Goal: Task Accomplishment & Management: Use online tool/utility

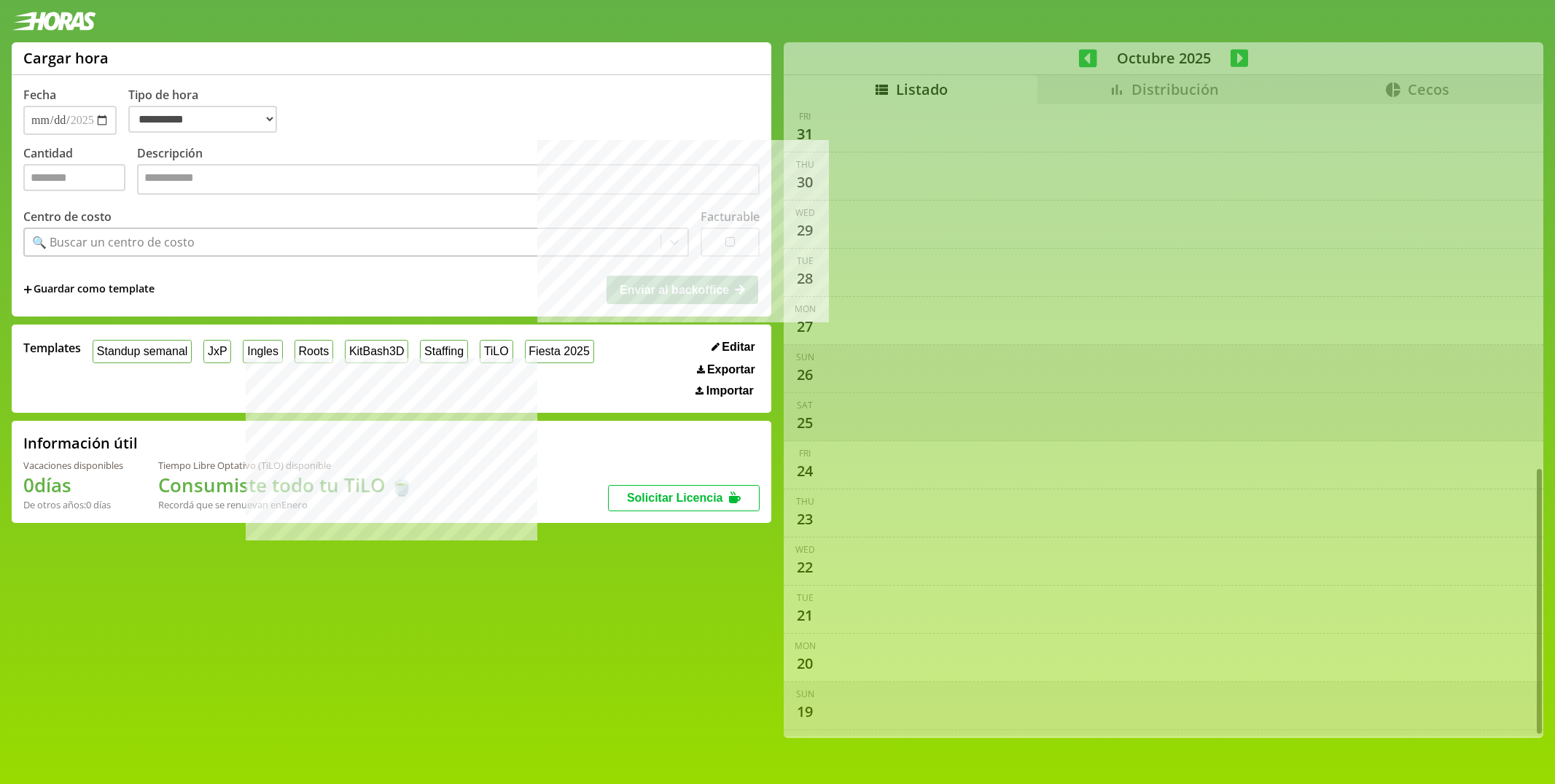
select select "**********"
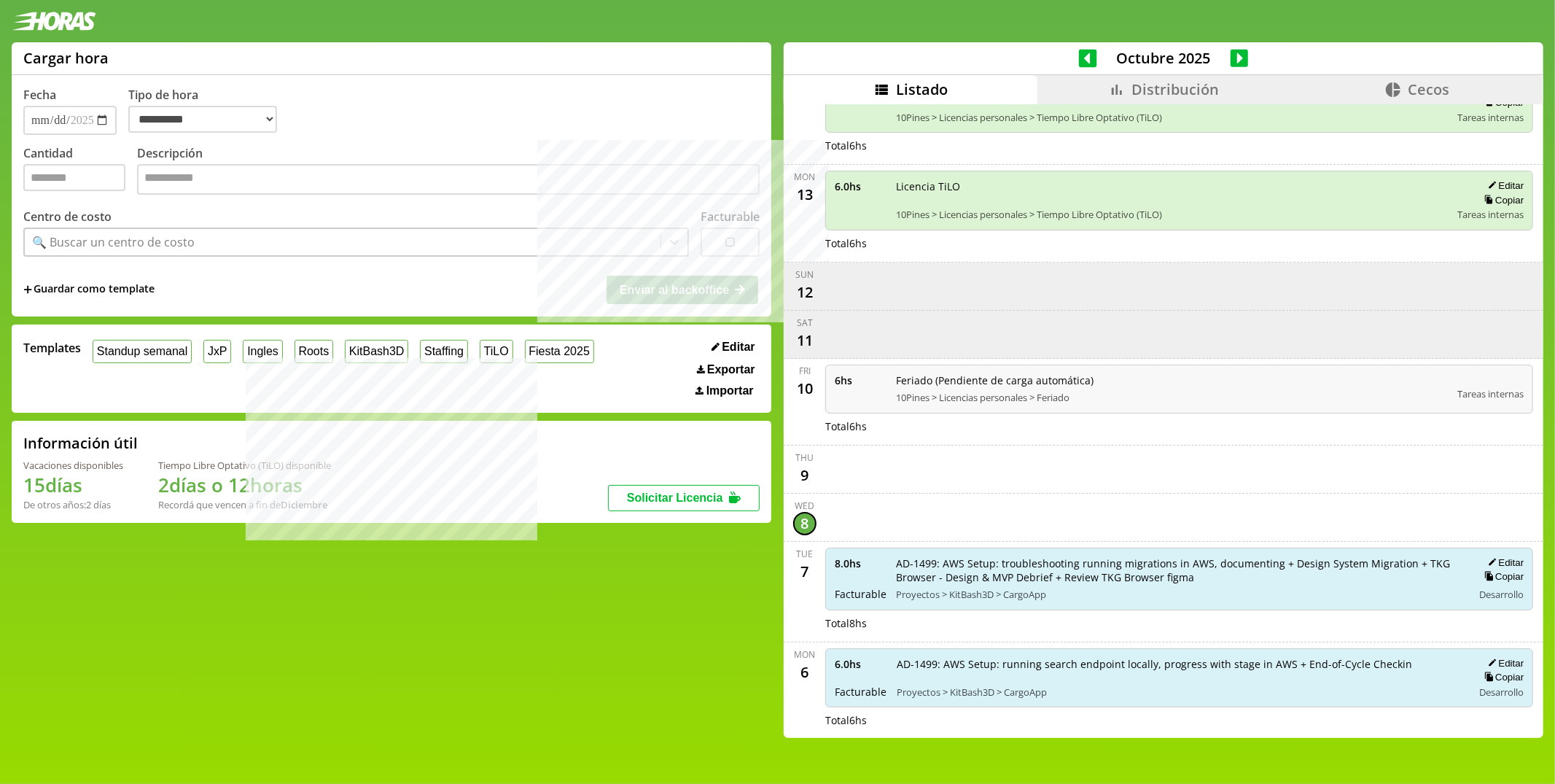
click at [1090, 59] on icon at bounding box center [1088, 58] width 19 height 20
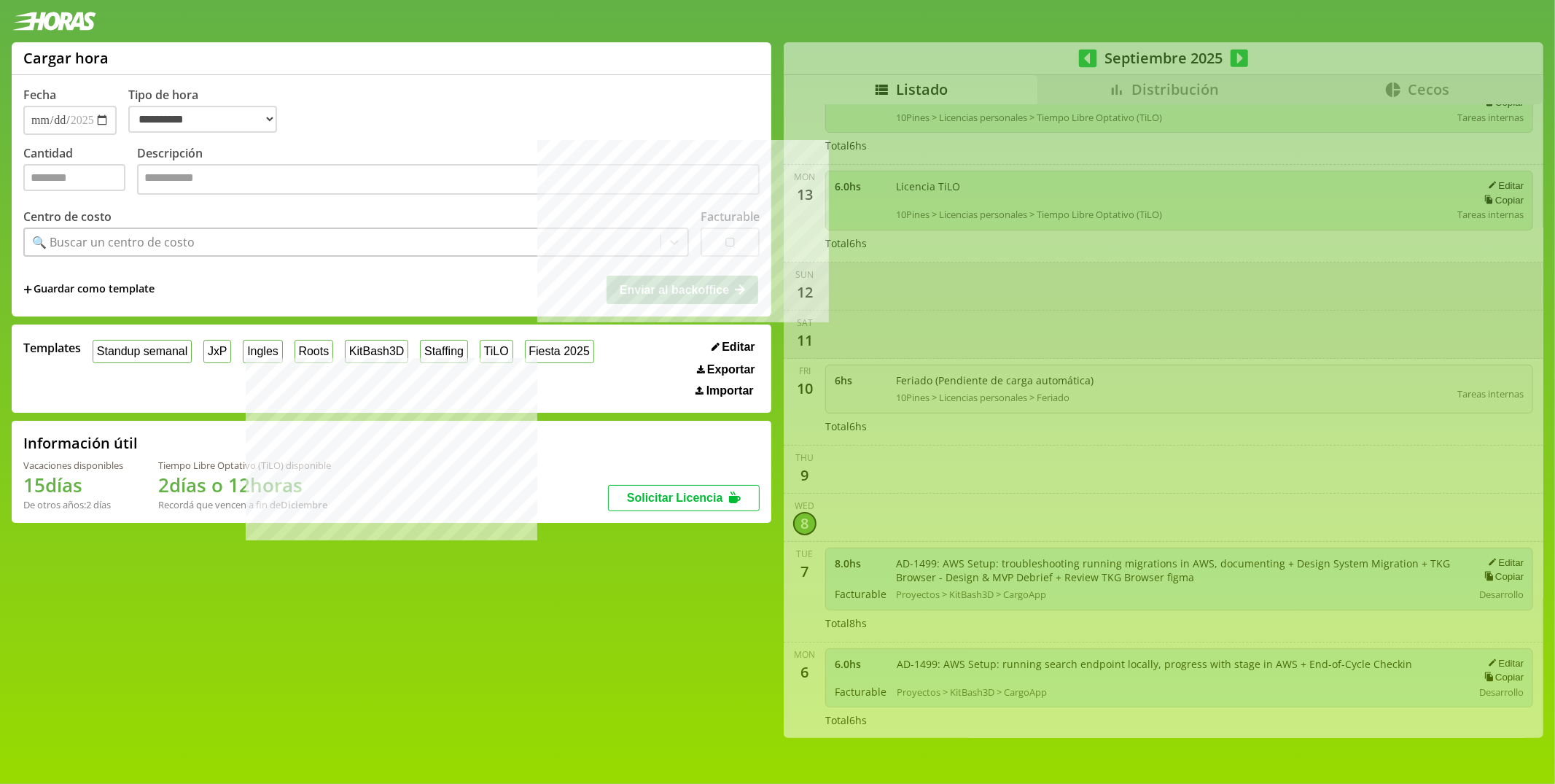
scroll to position [2218, 0]
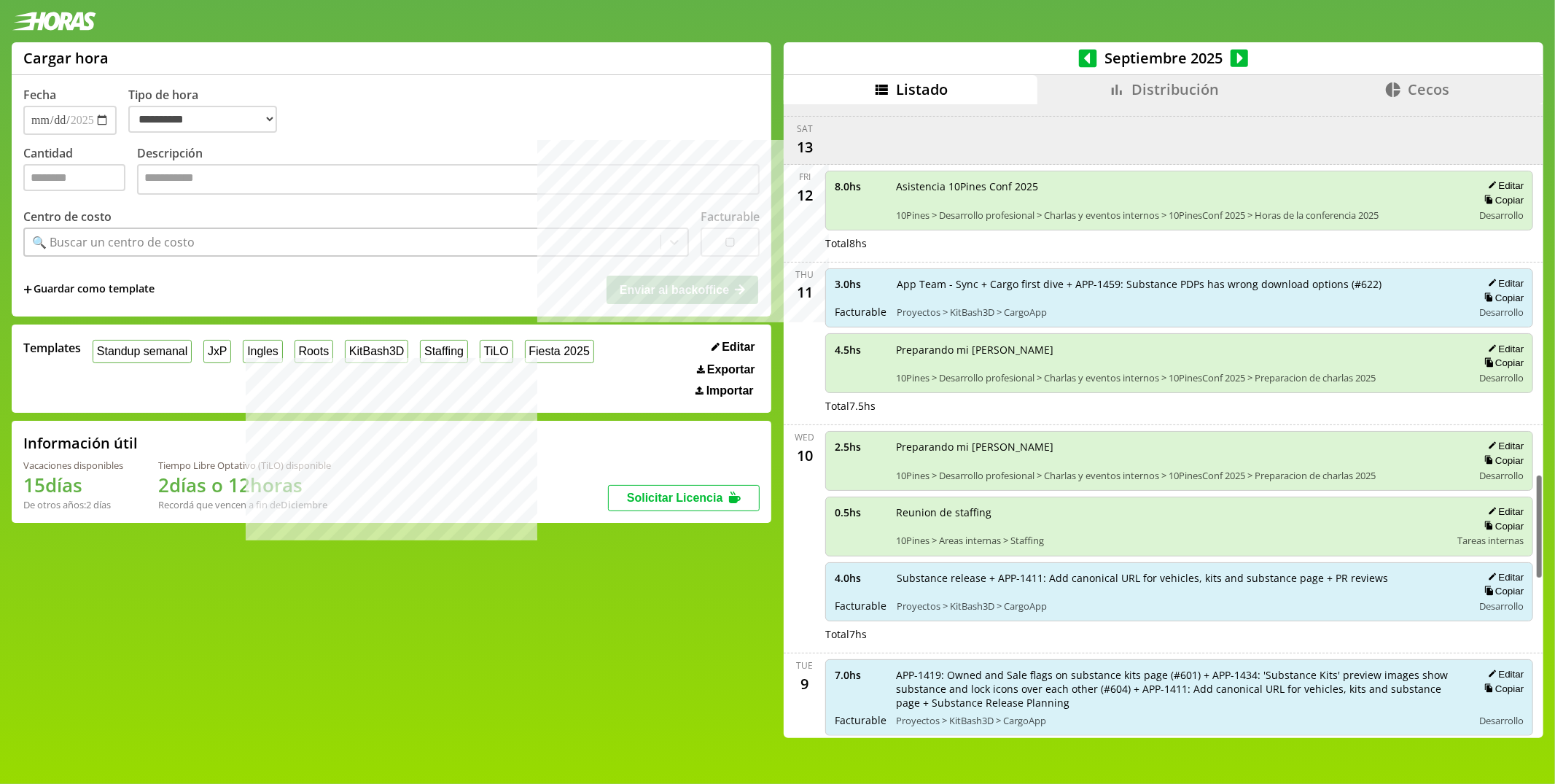
click at [1140, 92] on span "Distribución" at bounding box center [1175, 89] width 87 height 20
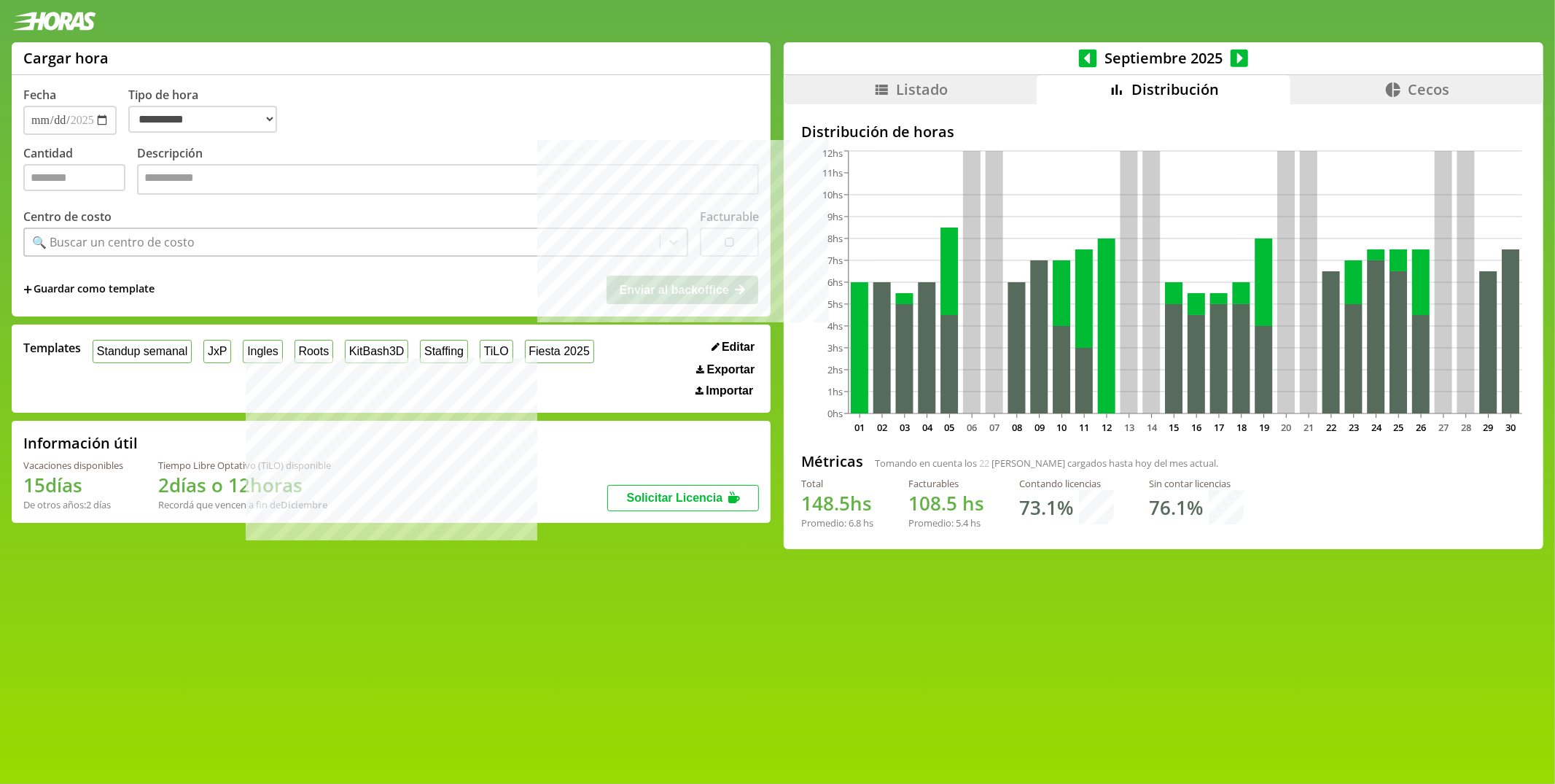
drag, startPoint x: 853, startPoint y: 524, endPoint x: 865, endPoint y: 523, distance: 12.0
click at [865, 523] on div "Promedio: 6.8 hs" at bounding box center [837, 523] width 72 height 13
click at [1094, 58] on icon at bounding box center [1088, 58] width 19 height 19
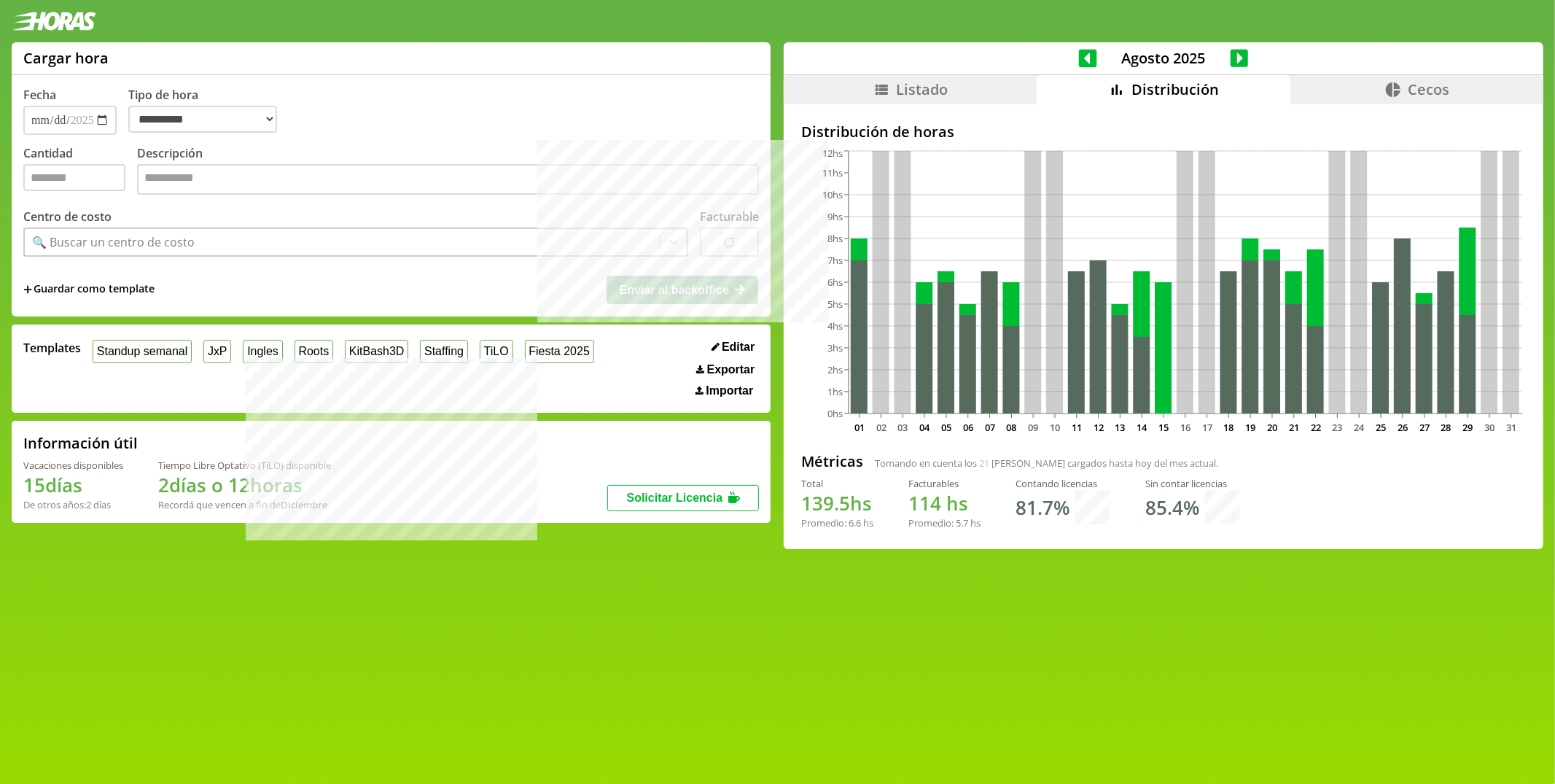
click at [1094, 58] on icon at bounding box center [1088, 58] width 19 height 19
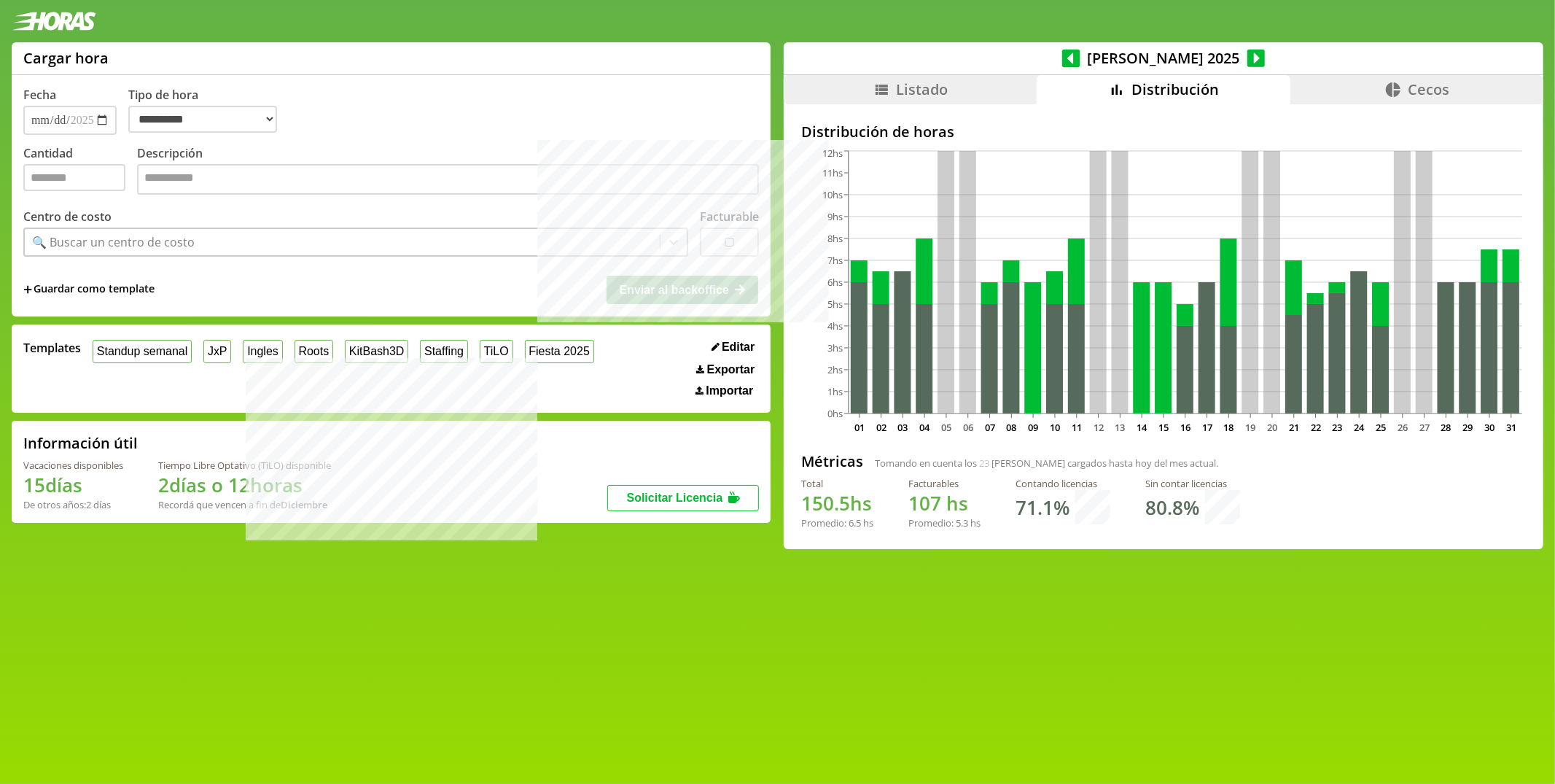
click at [1080, 58] on icon at bounding box center [1071, 58] width 19 height 19
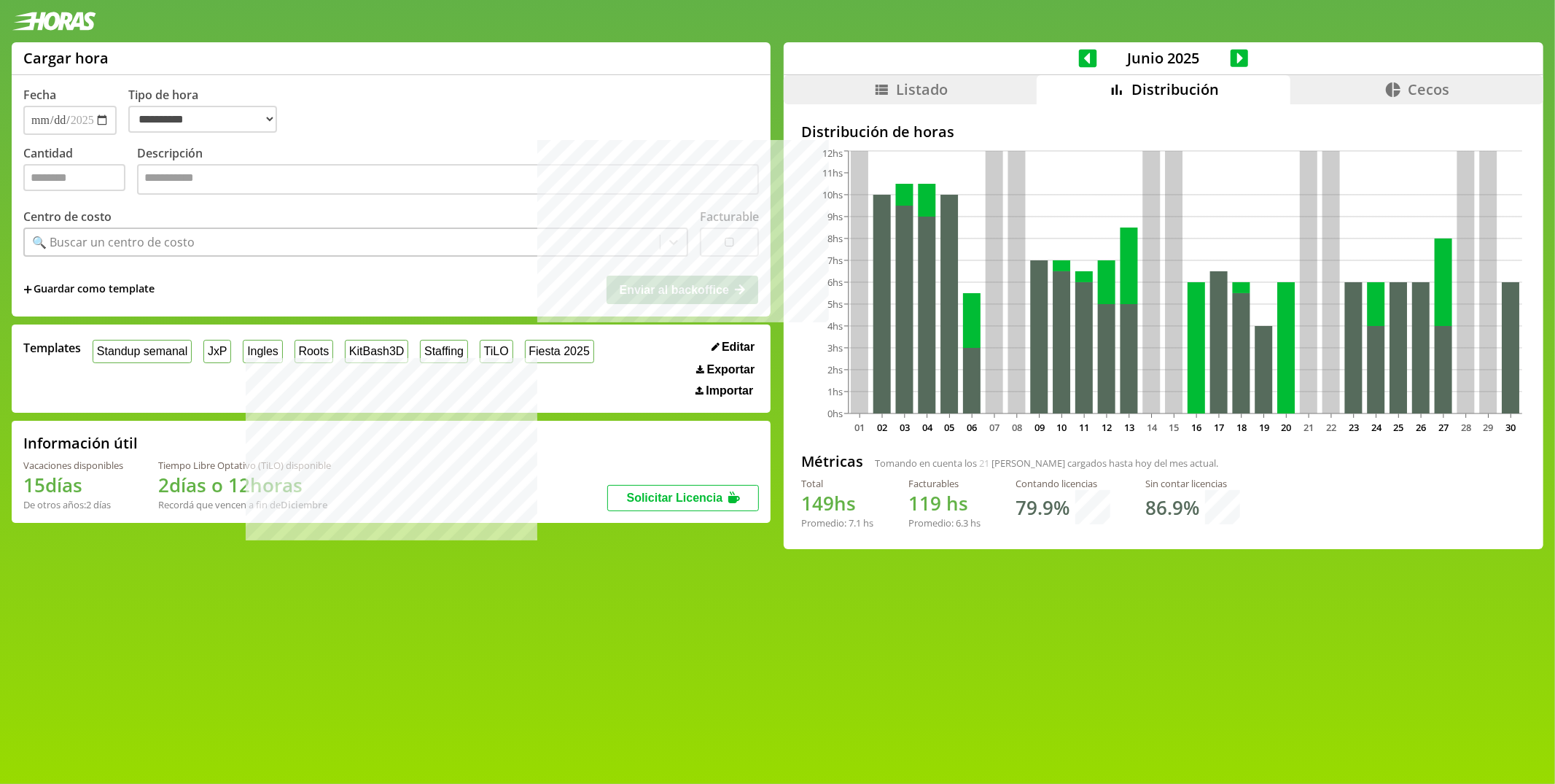
click at [1080, 60] on icon at bounding box center [1088, 58] width 19 height 19
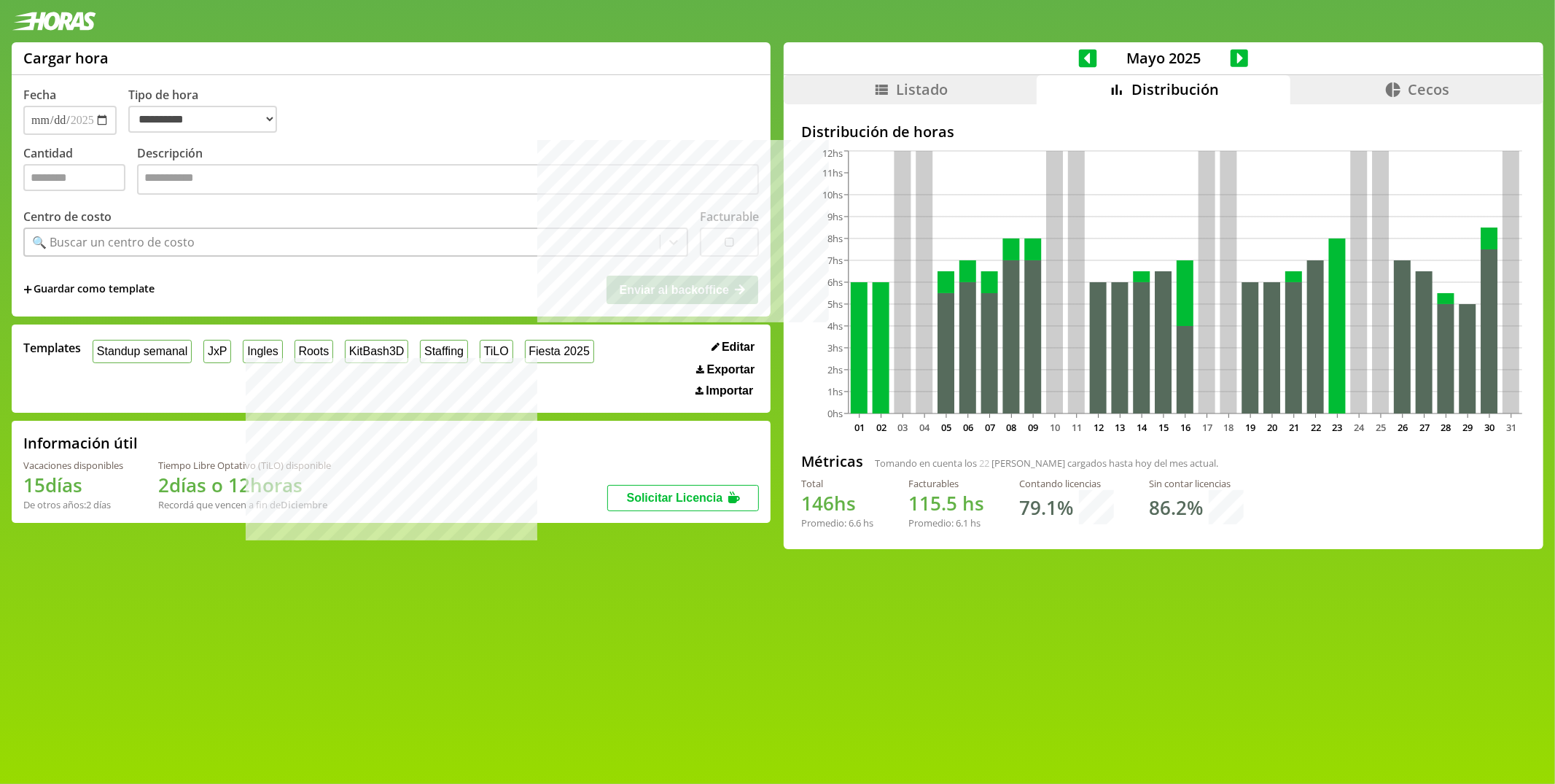
click at [1235, 60] on icon at bounding box center [1239, 58] width 19 height 19
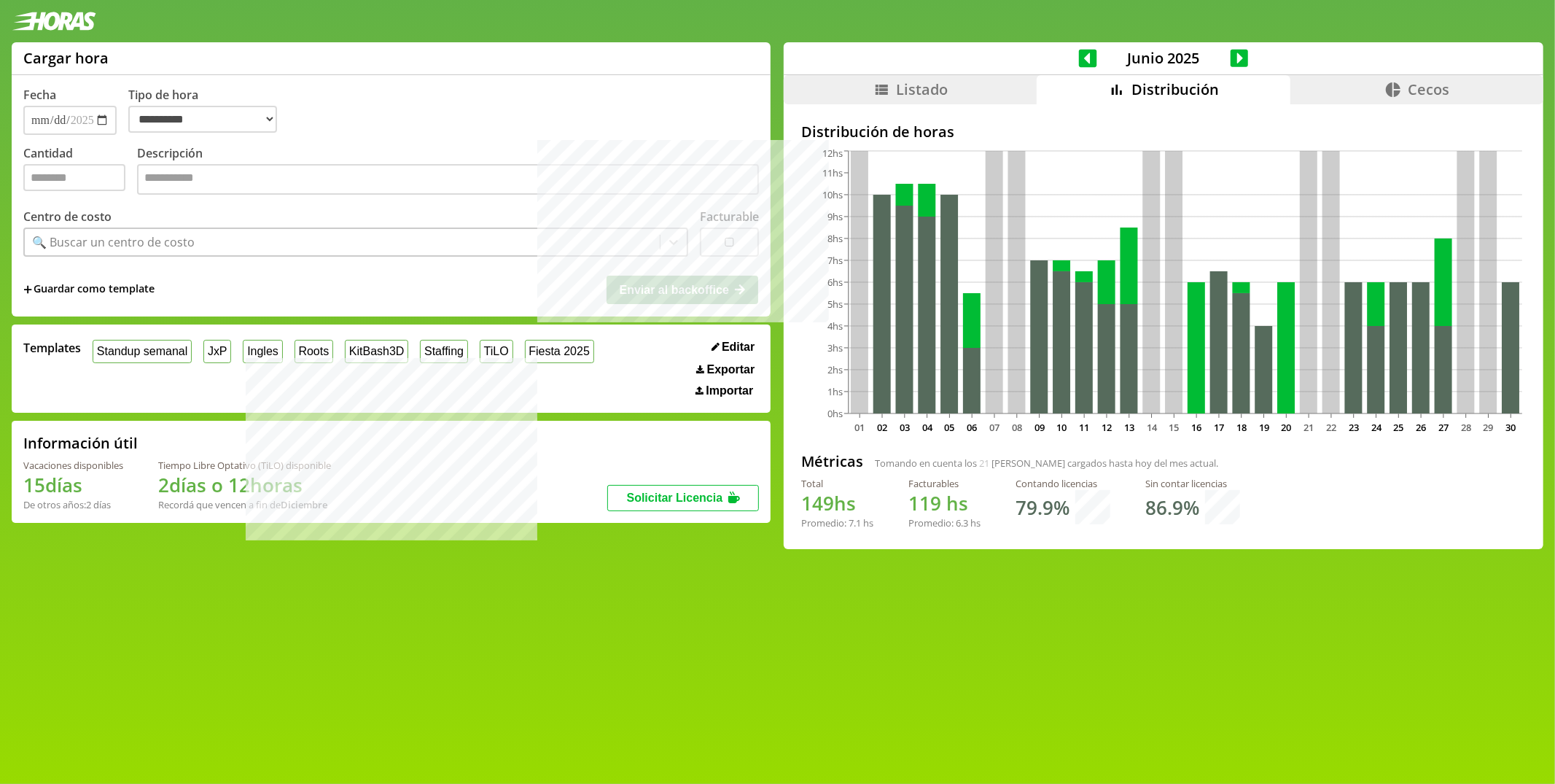
click at [1236, 60] on icon at bounding box center [1239, 58] width 19 height 19
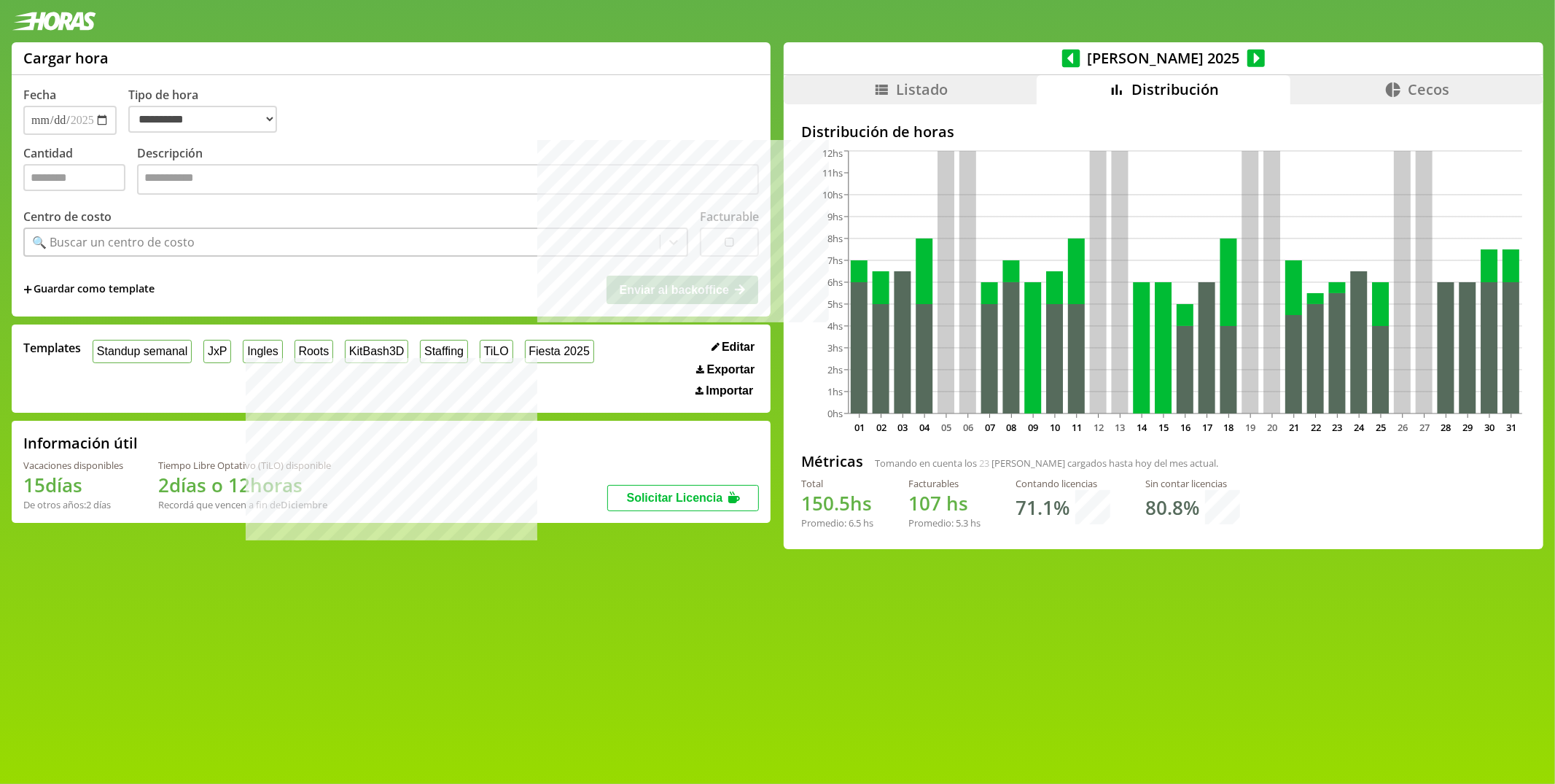
click at [1247, 60] on icon at bounding box center [1256, 58] width 19 height 19
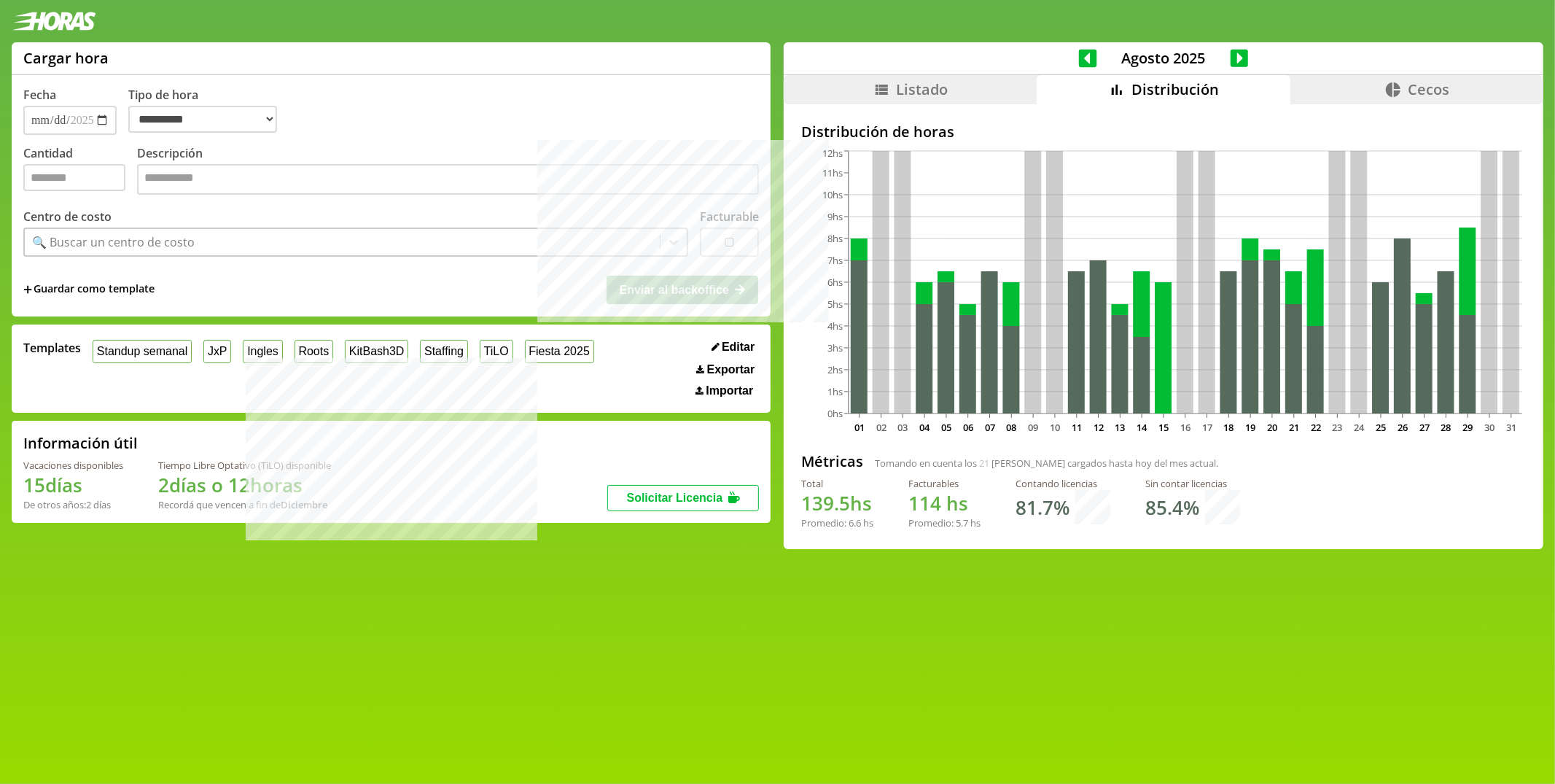
click at [1236, 60] on icon at bounding box center [1239, 58] width 19 height 19
